Goal: Information Seeking & Learning: Learn about a topic

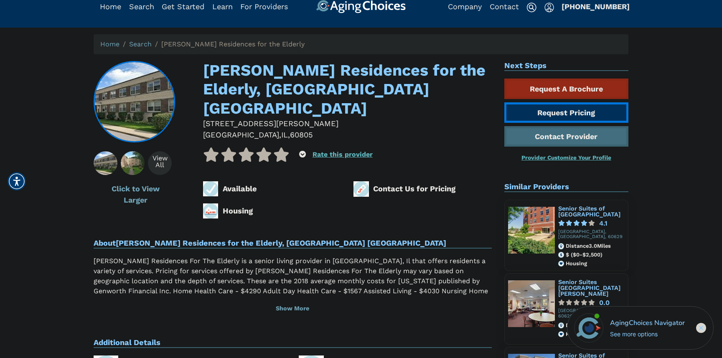
scroll to position [19, 0]
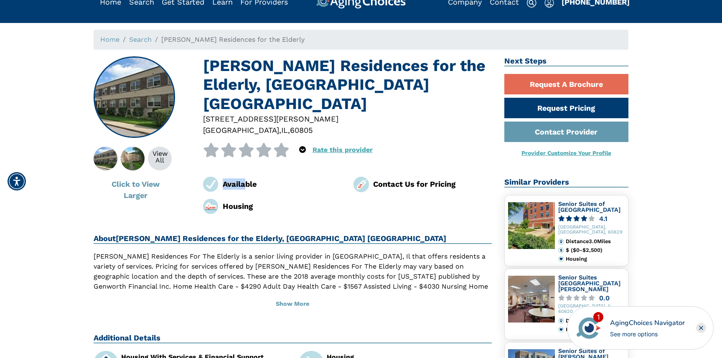
drag, startPoint x: 203, startPoint y: 163, endPoint x: 246, endPoint y: 163, distance: 43.0
click at [246, 177] on div "Available" at bounding box center [272, 184] width 150 height 15
click at [246, 178] on div "Available" at bounding box center [282, 183] width 119 height 11
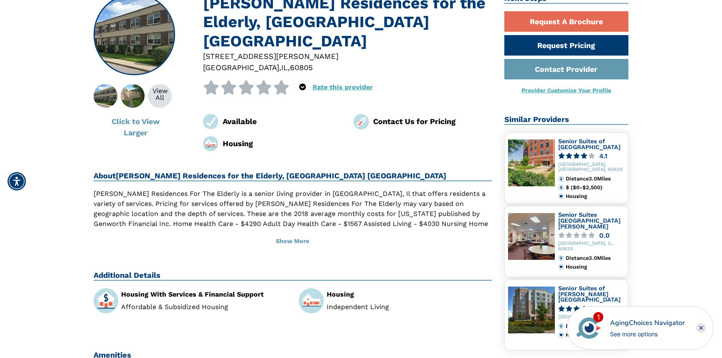
scroll to position [96, 0]
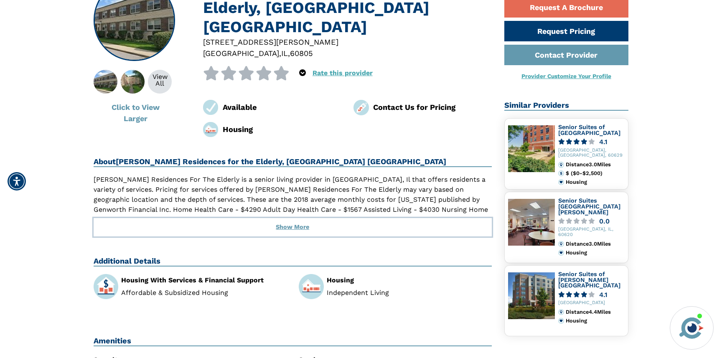
click at [303, 218] on button "Show More" at bounding box center [293, 227] width 398 height 18
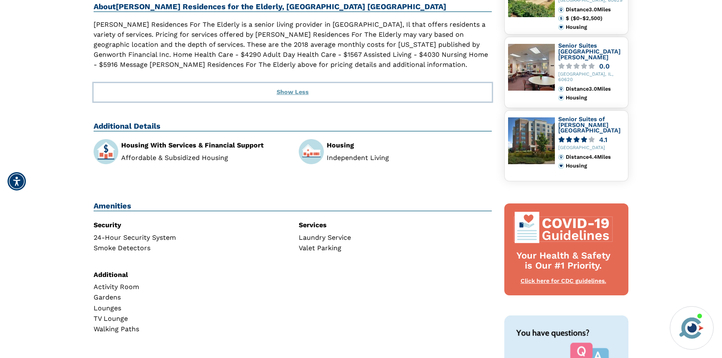
scroll to position [247, 0]
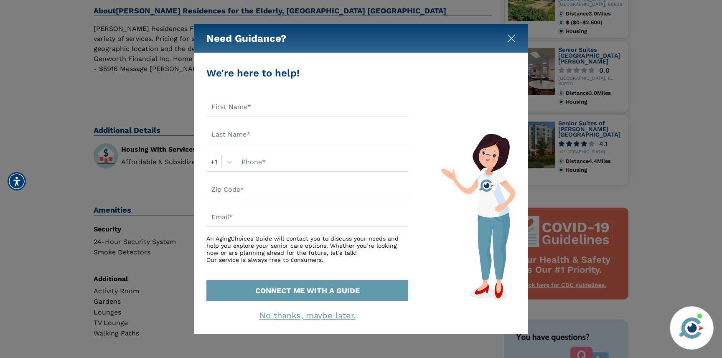
click at [510, 34] on img "Close" at bounding box center [511, 38] width 8 height 8
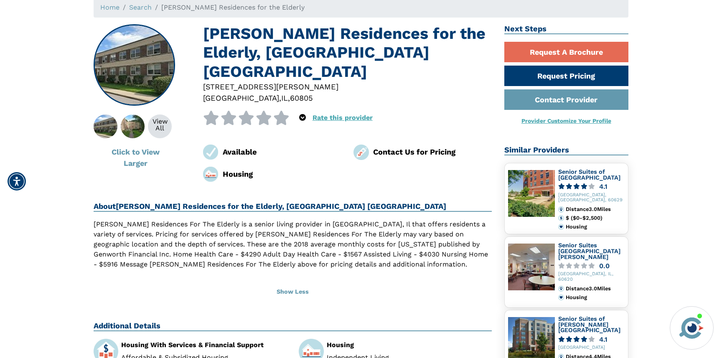
scroll to position [103, 0]
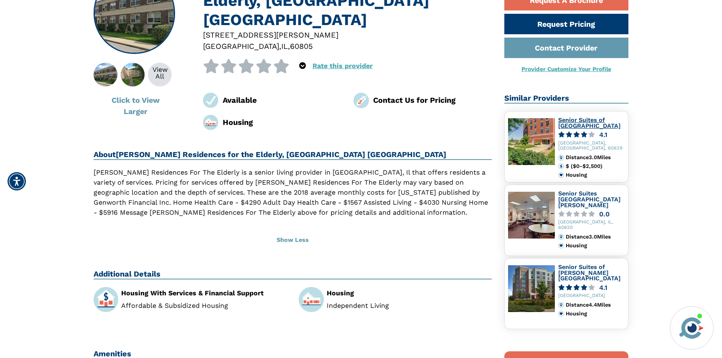
click at [577, 121] on link "Senior Suites of [GEOGRAPHIC_DATA]" at bounding box center [589, 123] width 62 height 13
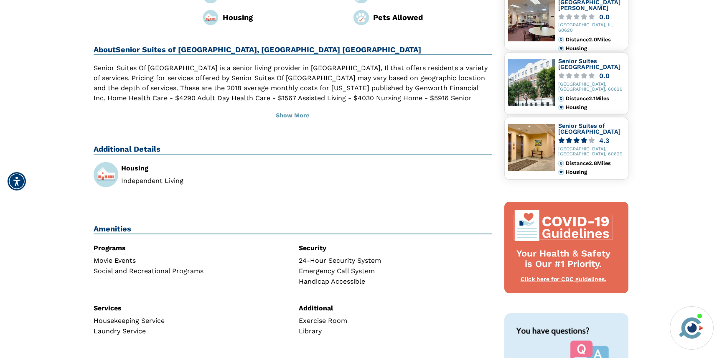
scroll to position [228, 0]
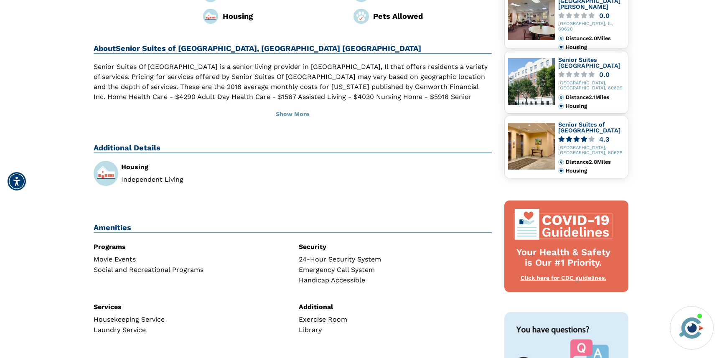
click at [590, 120] on div "Senior Suites of Midway Village 4.3 Chicago, IL, 60629 Distance 2.8 Miles Housi…" at bounding box center [566, 147] width 125 height 63
click at [585, 127] on link "Senior Suites of [GEOGRAPHIC_DATA]" at bounding box center [589, 127] width 62 height 13
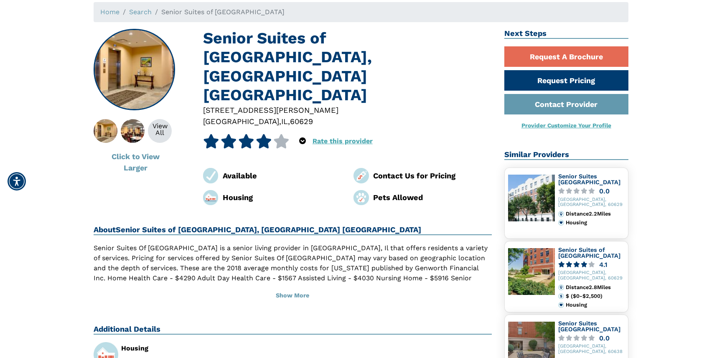
scroll to position [100, 0]
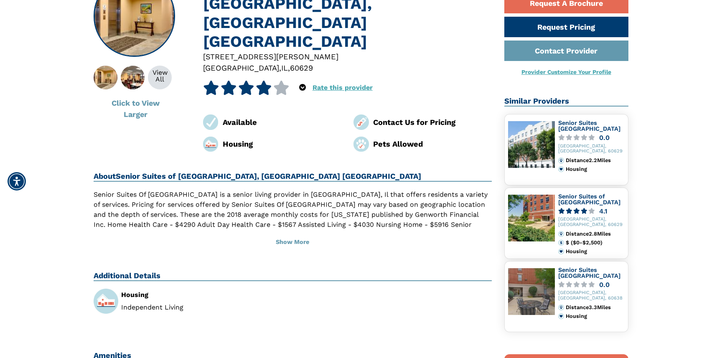
click at [409, 117] on div "Contact Us for Pricing" at bounding box center [432, 122] width 119 height 11
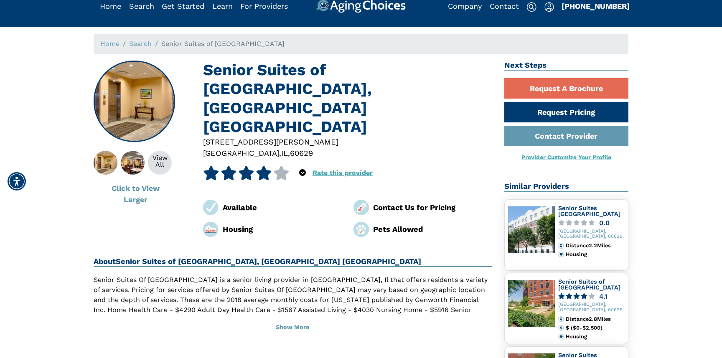
scroll to position [0, 0]
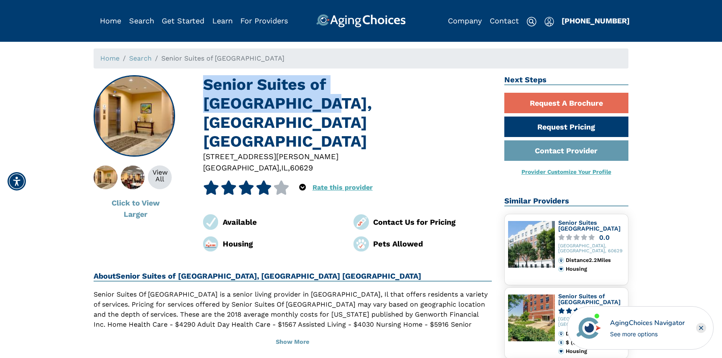
drag, startPoint x: 205, startPoint y: 84, endPoint x: 449, endPoint y: 78, distance: 244.5
click at [449, 78] on h1 "Senior Suites of [GEOGRAPHIC_DATA], [GEOGRAPHIC_DATA] [GEOGRAPHIC_DATA]" at bounding box center [347, 113] width 289 height 76
copy h1 "Senior Suites of [GEOGRAPHIC_DATA]"
